Goal: Information Seeking & Learning: Learn about a topic

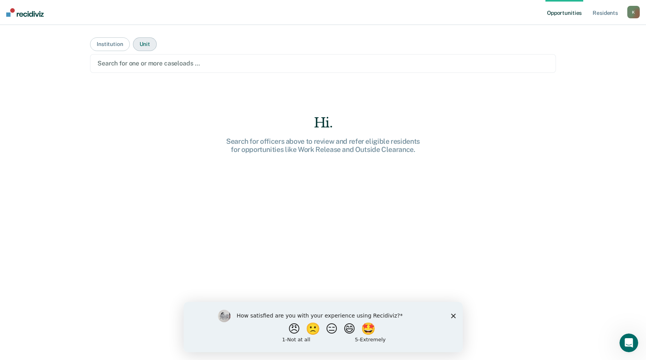
click at [144, 47] on button "Unit" at bounding box center [145, 44] width 24 height 14
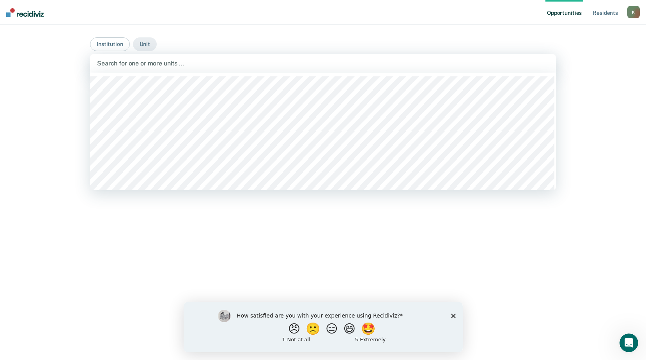
click at [153, 65] on div at bounding box center [323, 63] width 452 height 9
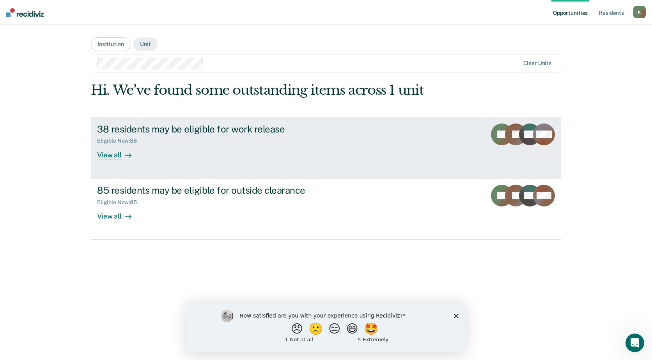
click at [128, 151] on div at bounding box center [126, 155] width 9 height 9
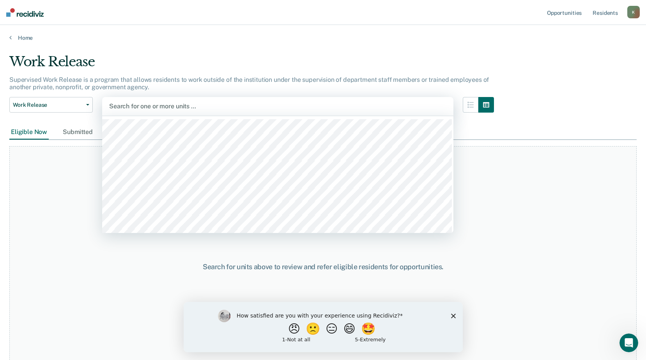
click at [209, 107] on div at bounding box center [277, 106] width 337 height 9
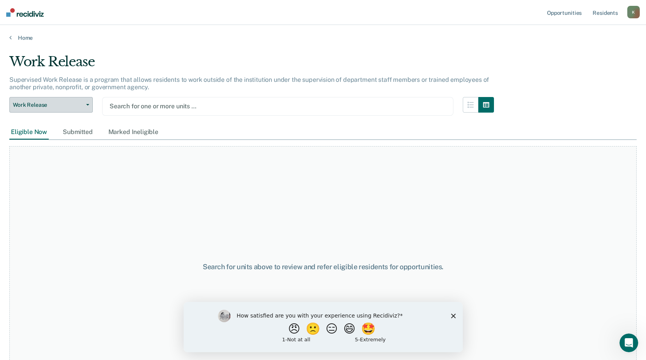
click at [76, 108] on button "Work Release" at bounding box center [50, 105] width 83 height 16
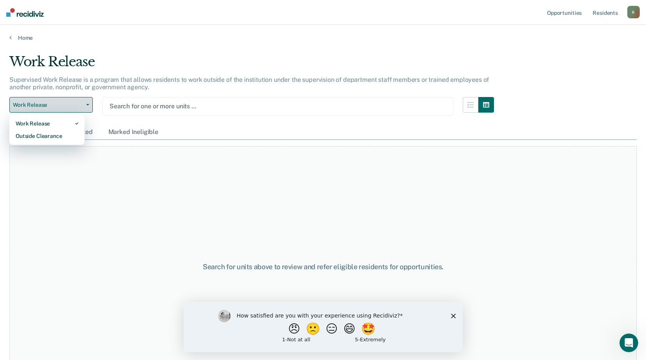
click at [76, 108] on button "Work Release" at bounding box center [50, 105] width 83 height 16
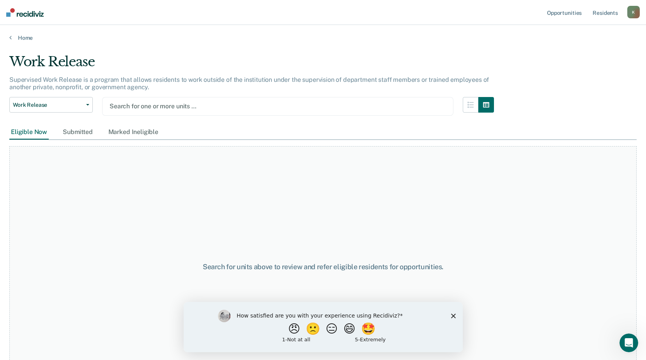
click at [371, 108] on div at bounding box center [278, 106] width 337 height 9
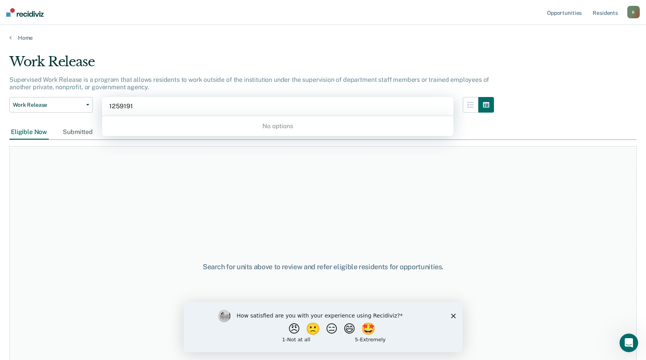
type input "1259191"
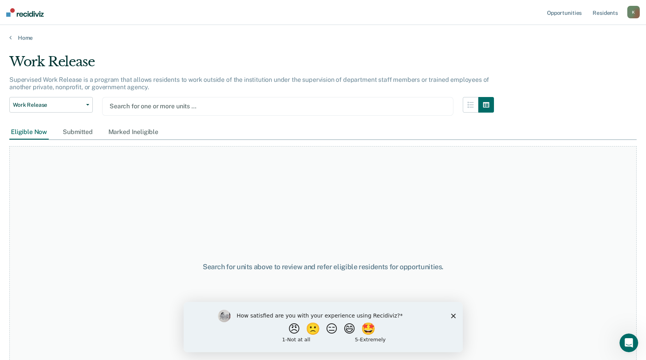
click at [528, 69] on div "Work Release Supervised Work Release is a program that allows residents to work…" at bounding box center [322, 178] width 627 height 248
click at [21, 37] on link "Home" at bounding box center [322, 37] width 627 height 7
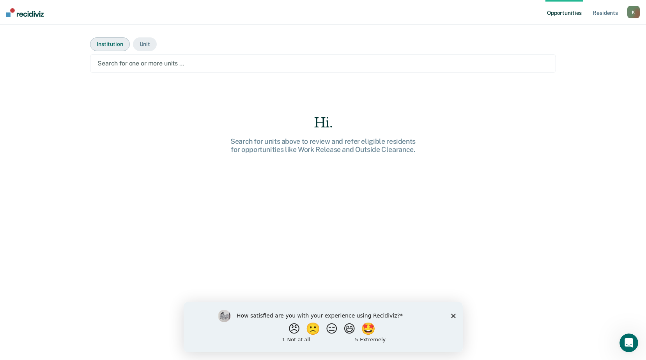
click at [109, 46] on button "Institution" at bounding box center [109, 44] width 39 height 14
click at [170, 64] on div at bounding box center [322, 63] width 451 height 9
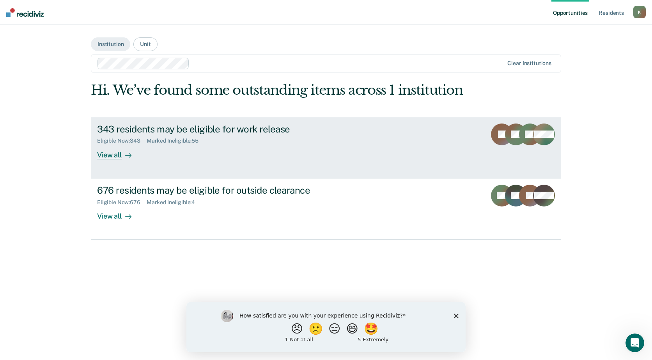
click at [107, 154] on div "View all" at bounding box center [119, 151] width 44 height 15
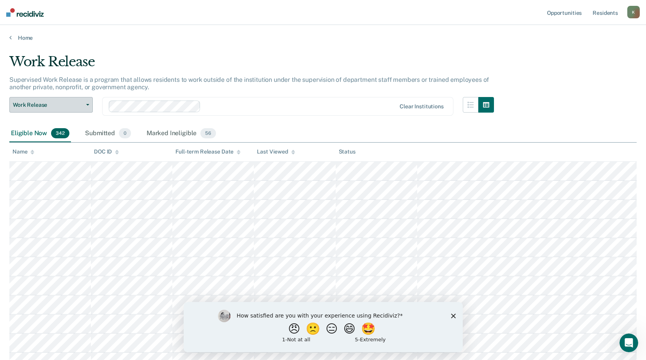
click at [89, 105] on icon "button" at bounding box center [87, 105] width 3 height 2
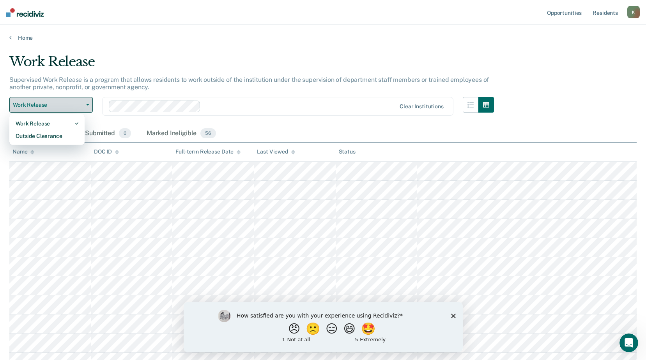
click at [89, 105] on icon "button" at bounding box center [87, 105] width 3 height 2
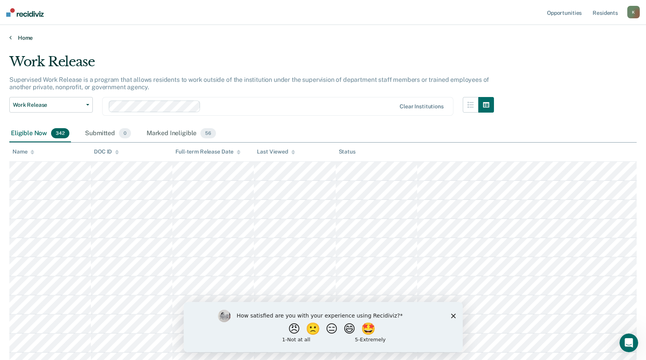
click at [30, 35] on link "Home" at bounding box center [322, 37] width 627 height 7
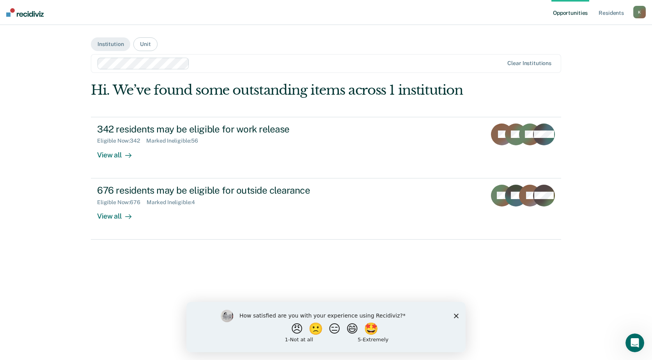
click at [274, 69] on div "Clear institutions" at bounding box center [326, 63] width 470 height 19
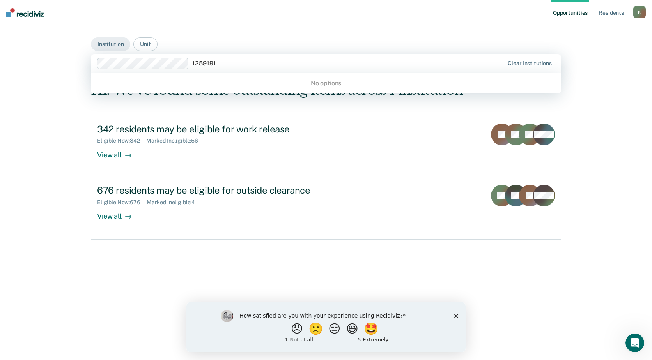
type input "1259191"
click at [328, 84] on div "No options" at bounding box center [326, 83] width 470 height 14
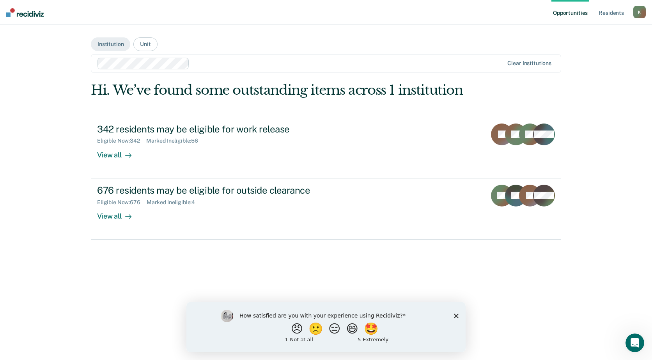
click at [184, 58] on div at bounding box center [300, 64] width 407 height 12
click at [617, 11] on link "Resident s" at bounding box center [611, 12] width 28 height 25
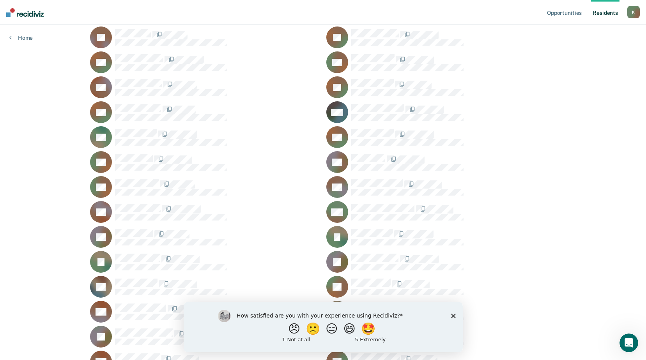
scroll to position [4835, 0]
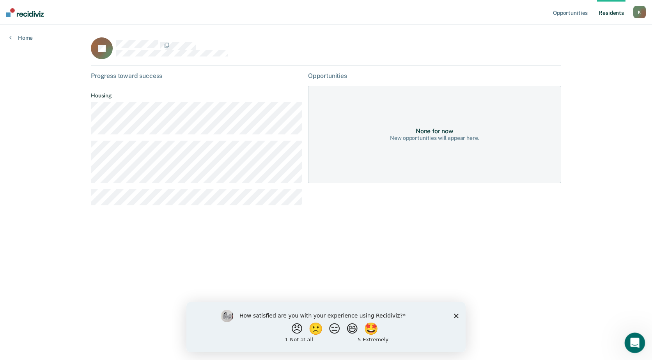
click at [633, 337] on icon "Open Intercom Messenger" at bounding box center [633, 342] width 13 height 13
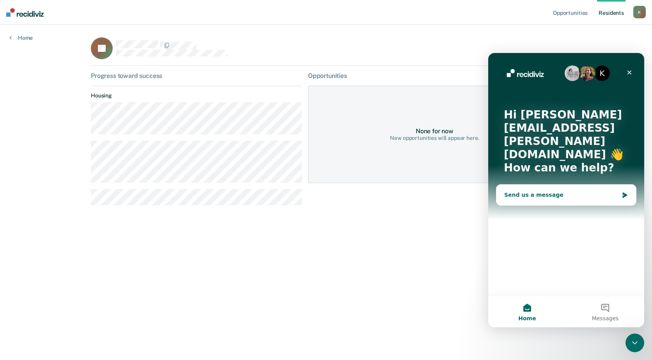
click at [532, 191] on div "Send us a message" at bounding box center [561, 195] width 114 height 8
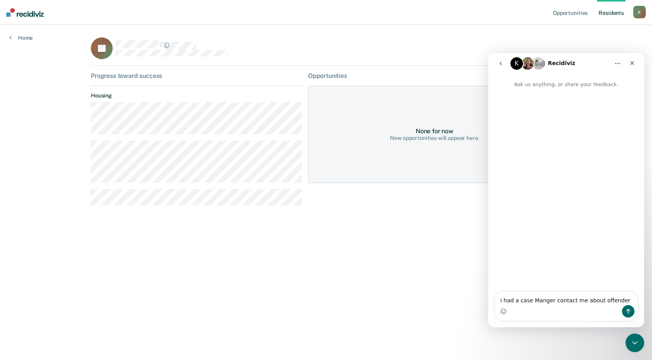
type textarea "i had a case Manger contact me about offender"
click at [537, 308] on div "Intercom messenger" at bounding box center [566, 311] width 143 height 12
drag, startPoint x: 616, startPoint y: 301, endPoint x: 971, endPoint y: 350, distance: 357.9
click html "K Recidiviz Ask us anything, or share your feedback. i had a case Manger contac…"
click at [634, 340] on icon "Close Intercom Messenger" at bounding box center [633, 341] width 9 height 9
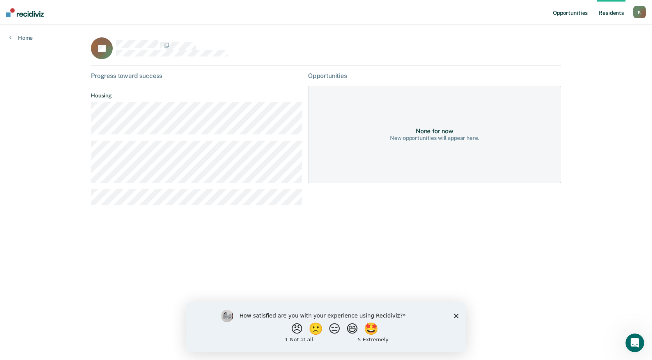
click at [571, 13] on link "Opportunities" at bounding box center [570, 12] width 38 height 25
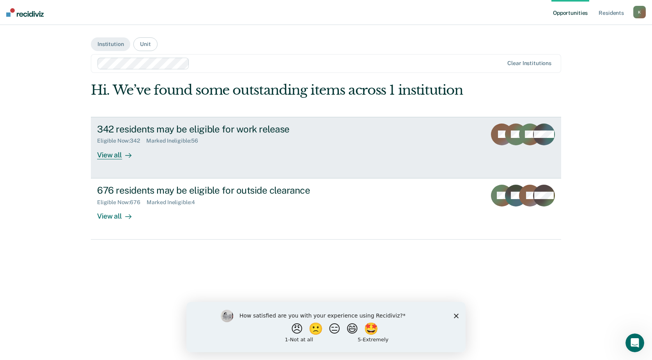
click at [154, 128] on div "342 residents may be eligible for work release" at bounding box center [234, 129] width 274 height 11
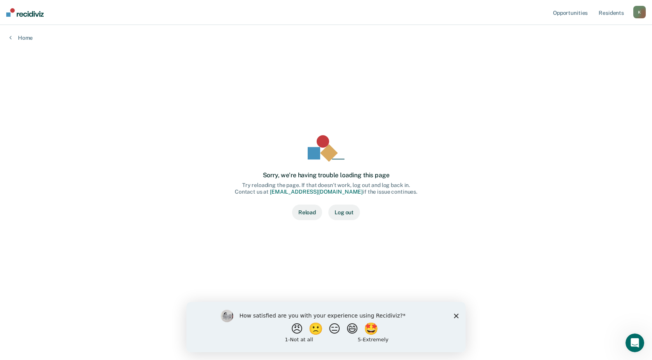
click at [304, 213] on button "Reload" at bounding box center [307, 213] width 30 height 16
click at [15, 39] on link "Home" at bounding box center [325, 37] width 633 height 7
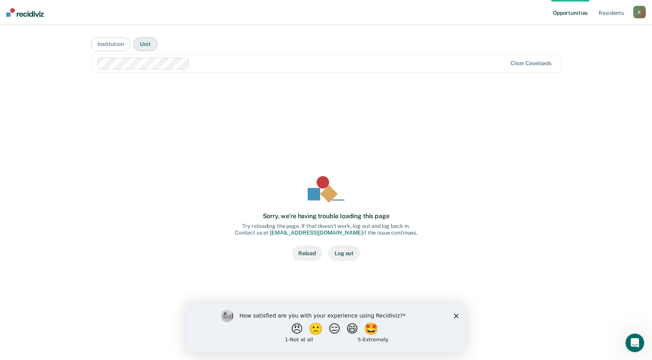
click at [145, 43] on button "Unit" at bounding box center [145, 44] width 24 height 14
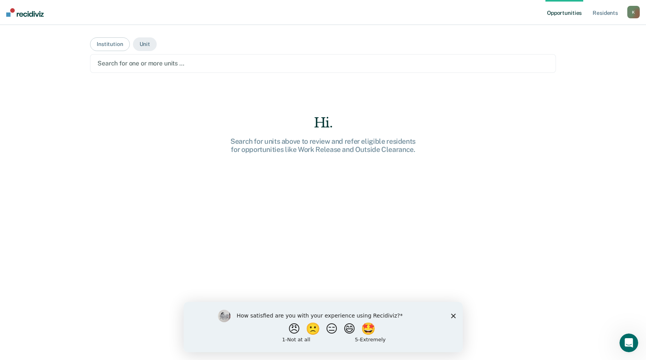
click at [158, 62] on div at bounding box center [322, 63] width 451 height 9
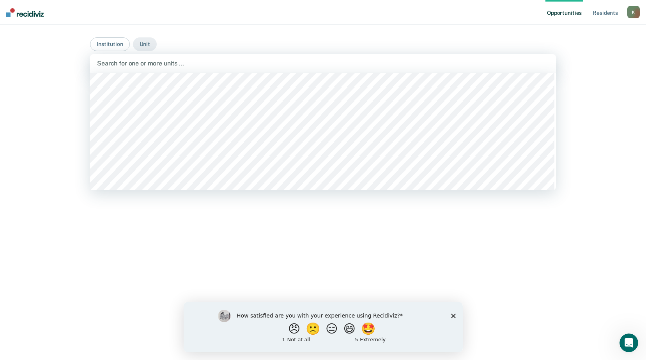
scroll to position [234, 0]
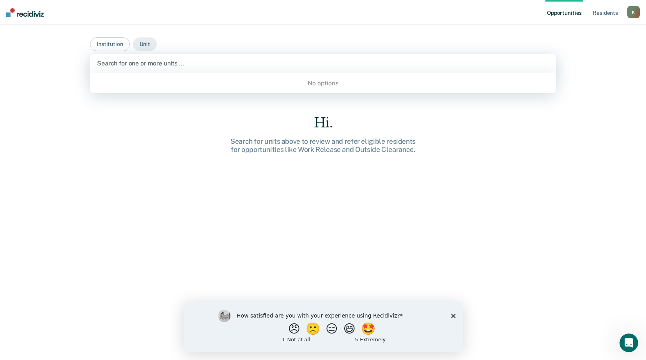
click at [149, 62] on div at bounding box center [323, 63] width 452 height 9
click at [151, 61] on div at bounding box center [323, 63] width 452 height 9
click at [145, 43] on button "Unit" at bounding box center [145, 44] width 24 height 14
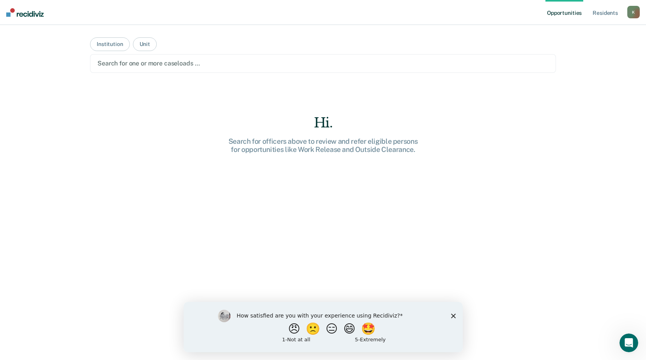
click at [145, 64] on div at bounding box center [322, 63] width 451 height 9
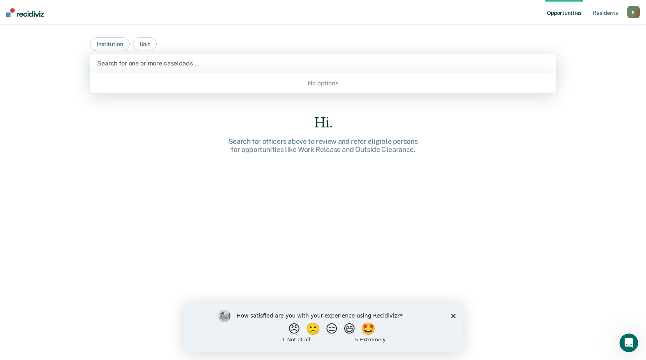
click at [637, 13] on div "K" at bounding box center [633, 12] width 12 height 12
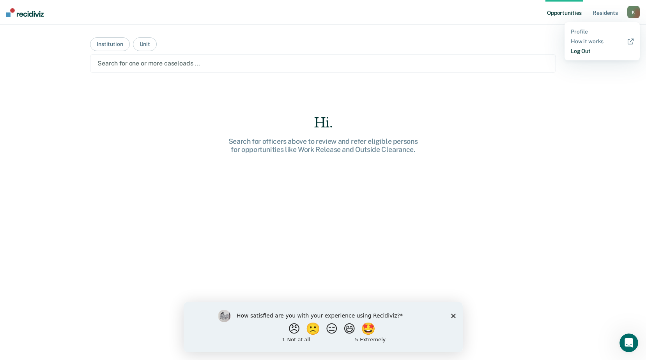
click at [579, 53] on link "Log Out" at bounding box center [602, 51] width 63 height 7
click at [139, 45] on button "Unit" at bounding box center [145, 44] width 24 height 14
click at [142, 64] on div at bounding box center [322, 63] width 451 height 9
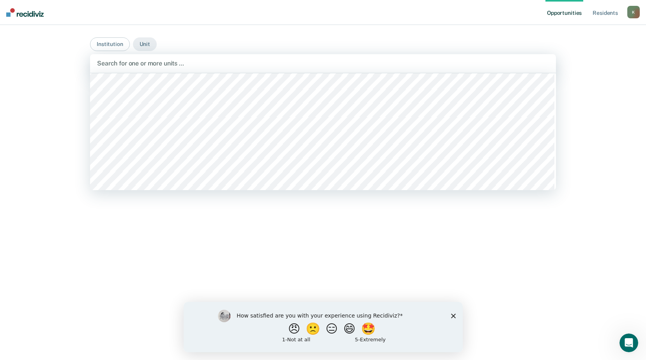
scroll to position [273, 0]
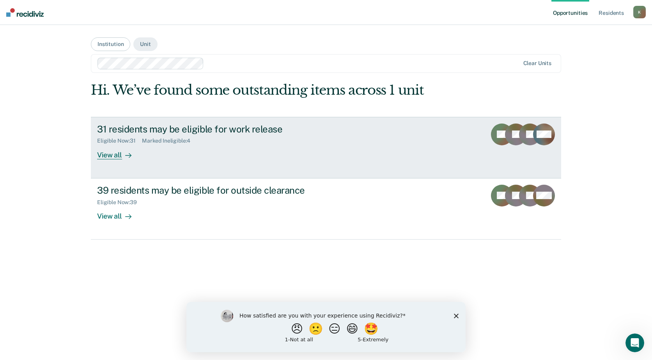
click at [141, 130] on div "31 residents may be eligible for work release" at bounding box center [234, 129] width 274 height 11
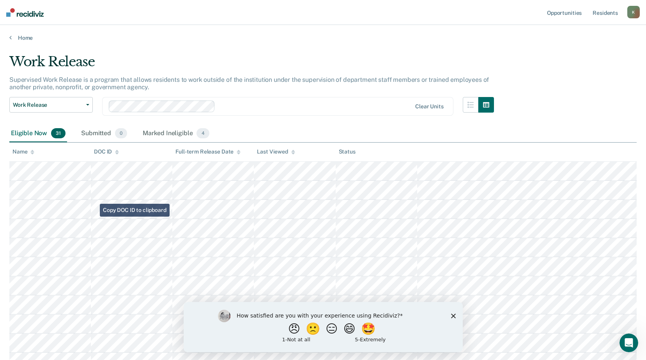
scroll to position [78, 0]
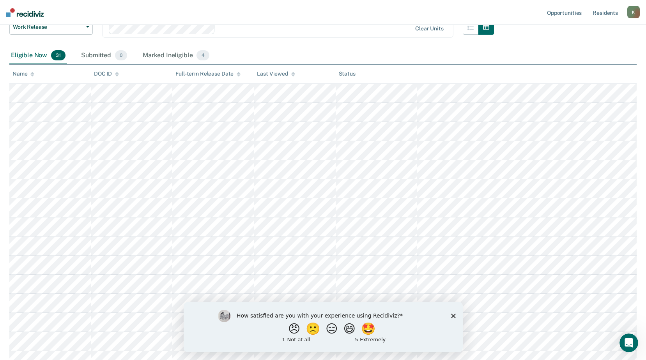
click at [633, 13] on div "K" at bounding box center [633, 12] width 12 height 12
click at [571, 53] on link "Log Out" at bounding box center [602, 51] width 63 height 7
